Goal: Find specific page/section: Find specific page/section

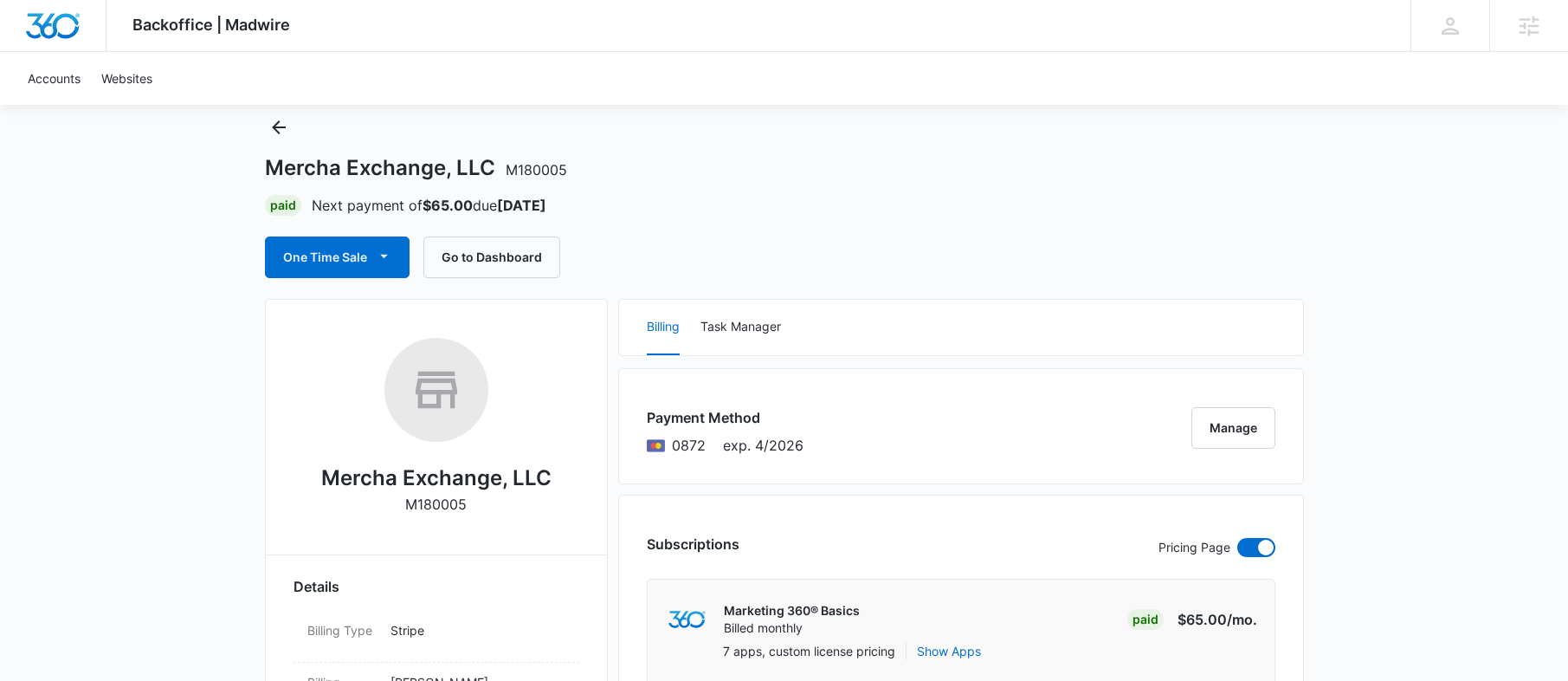
scroll to position [149, 0]
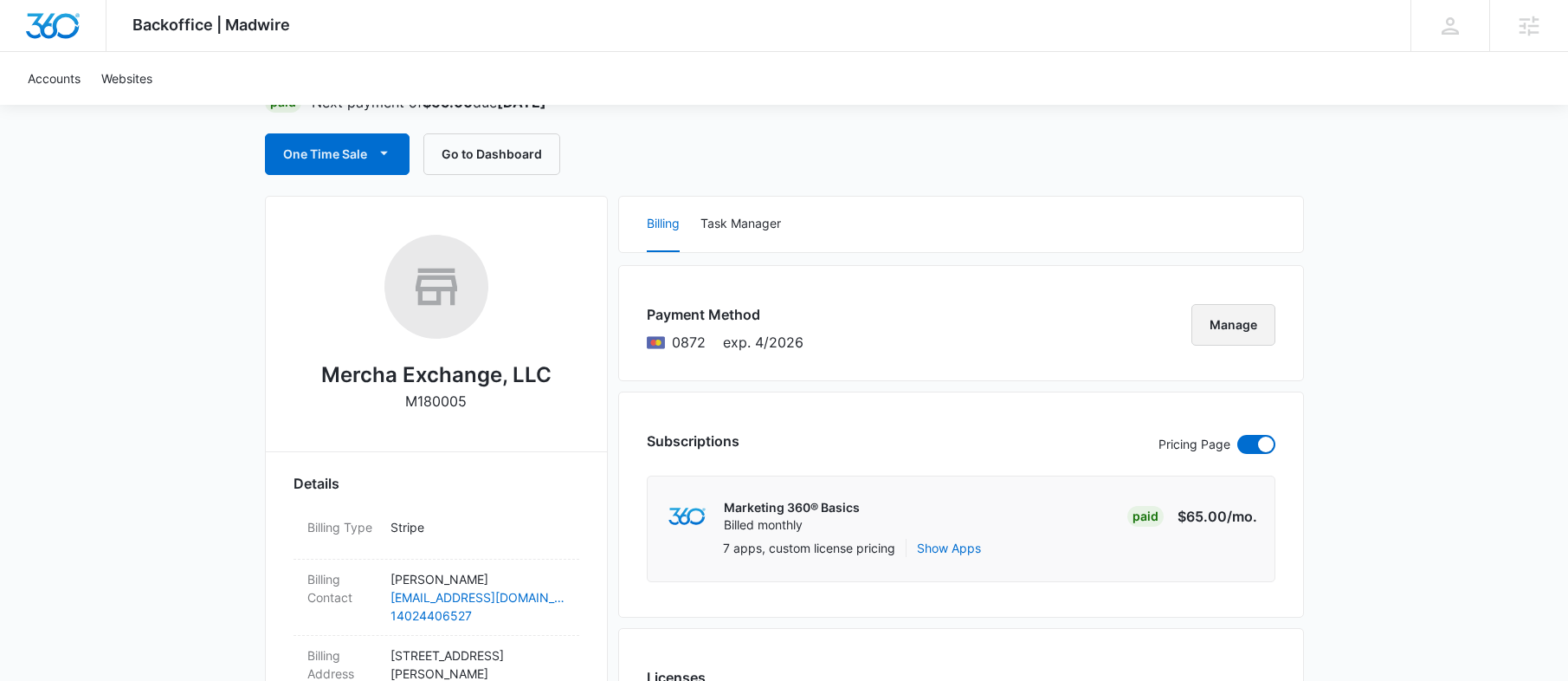
click at [1225, 323] on button "Manage" at bounding box center [1233, 324] width 84 height 42
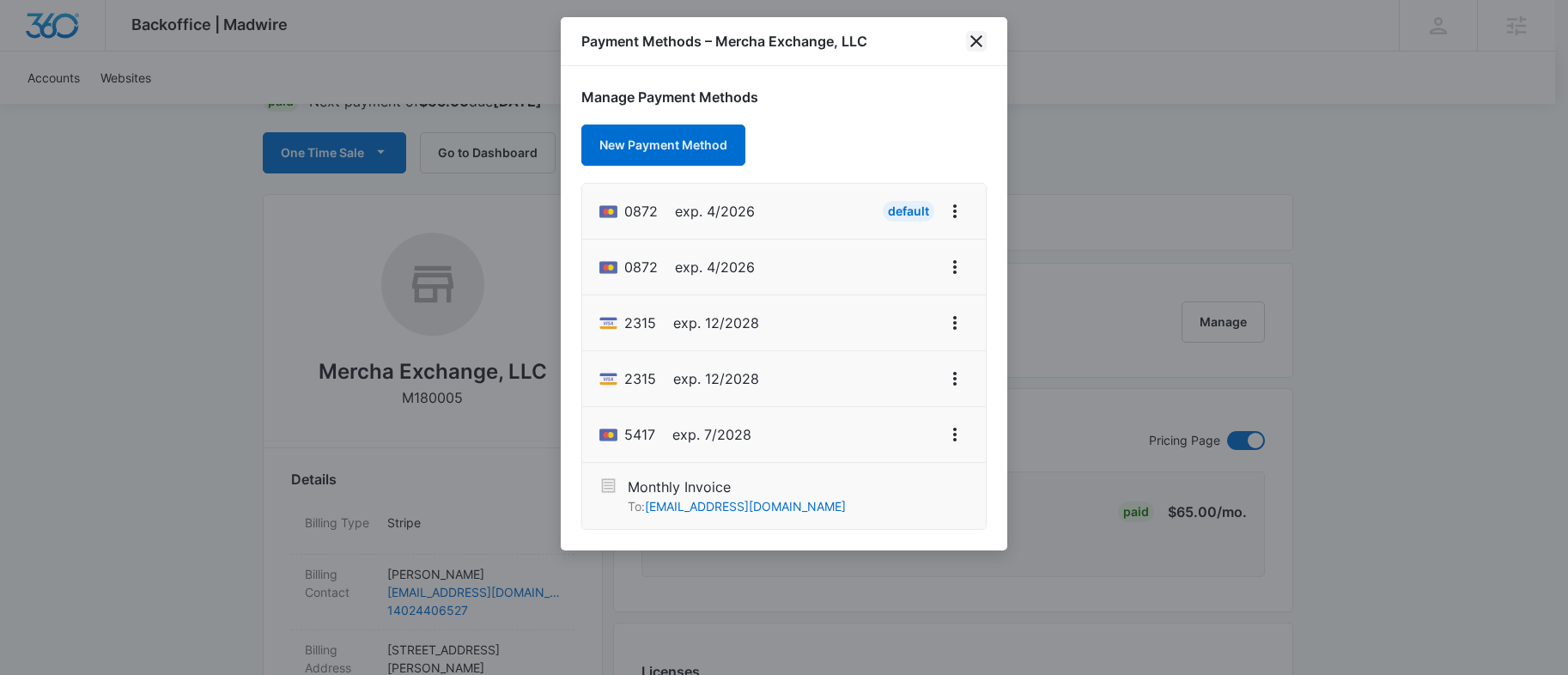
click at [979, 45] on icon "close" at bounding box center [976, 40] width 12 height 12
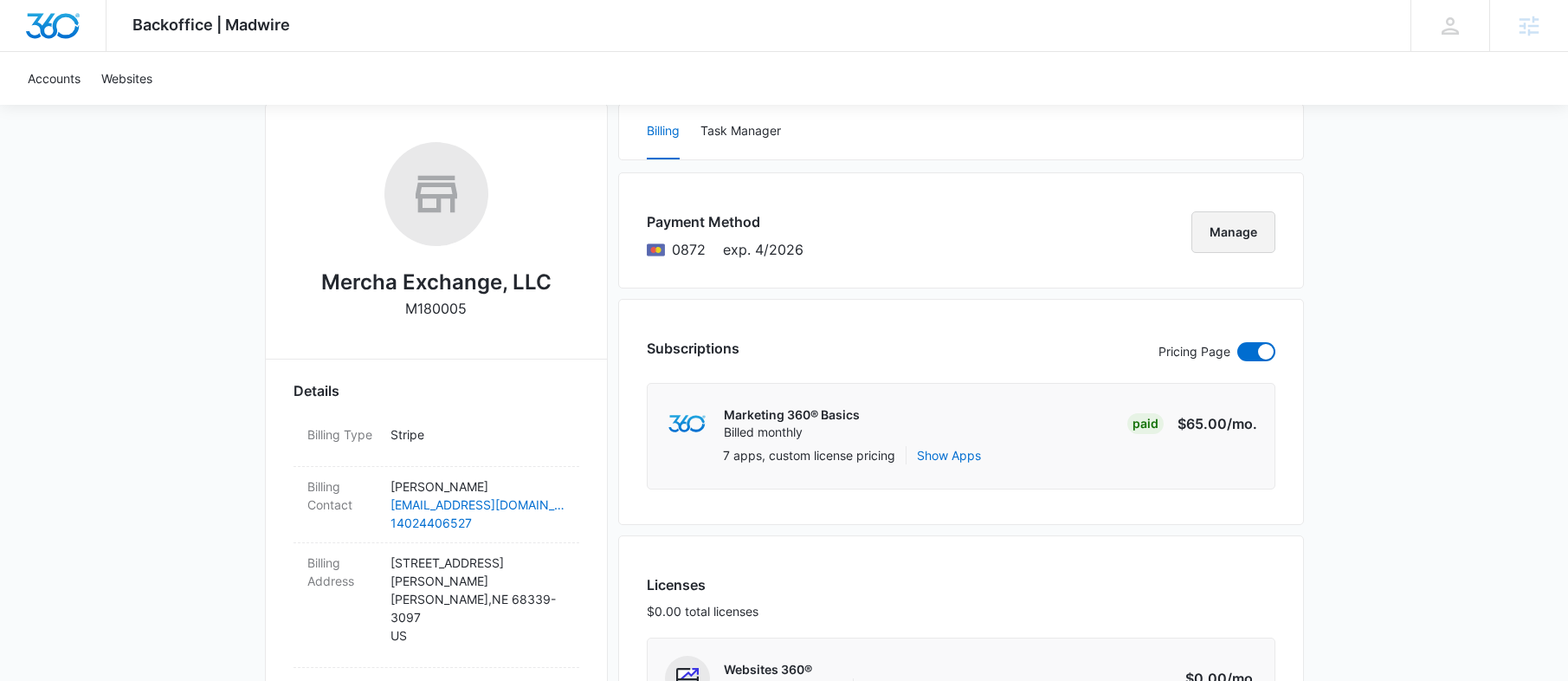
scroll to position [0, 0]
